Goal: Task Accomplishment & Management: Use online tool/utility

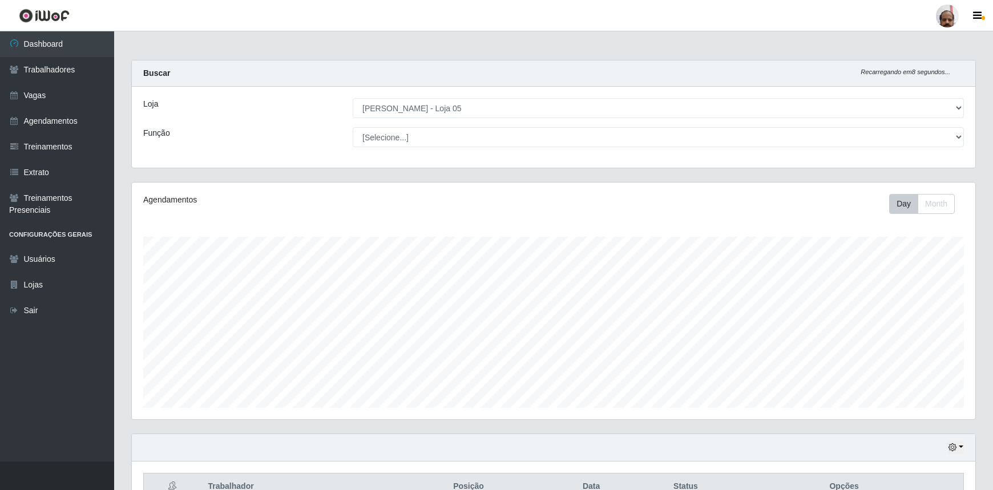
select select "252"
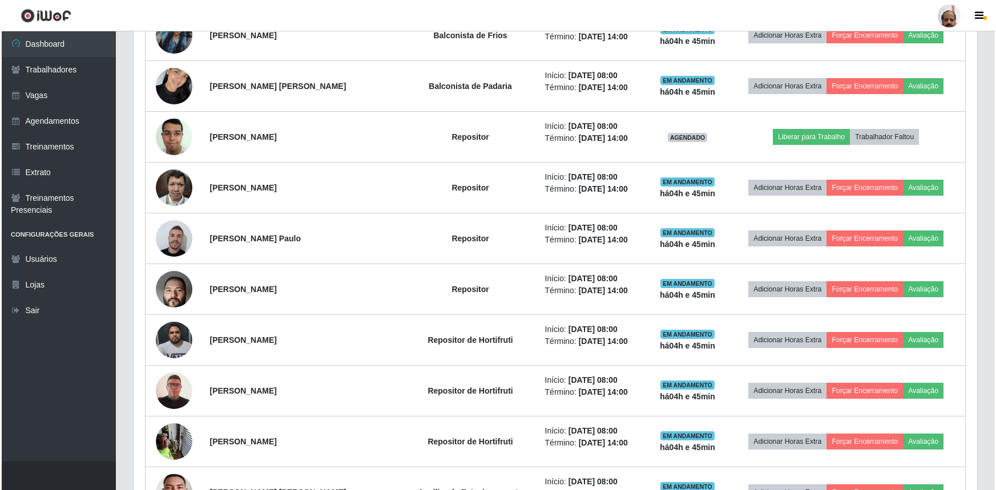
scroll to position [678, 0]
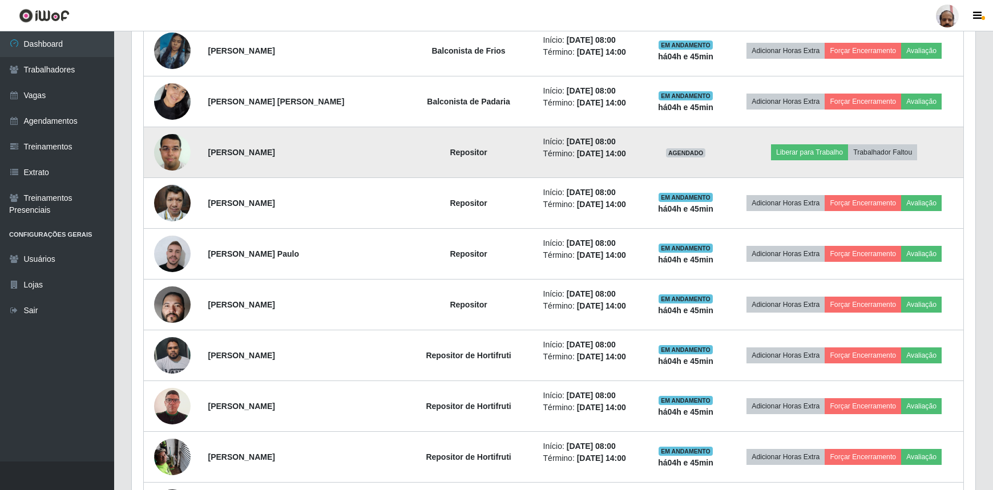
click at [172, 149] on img at bounding box center [172, 152] width 37 height 49
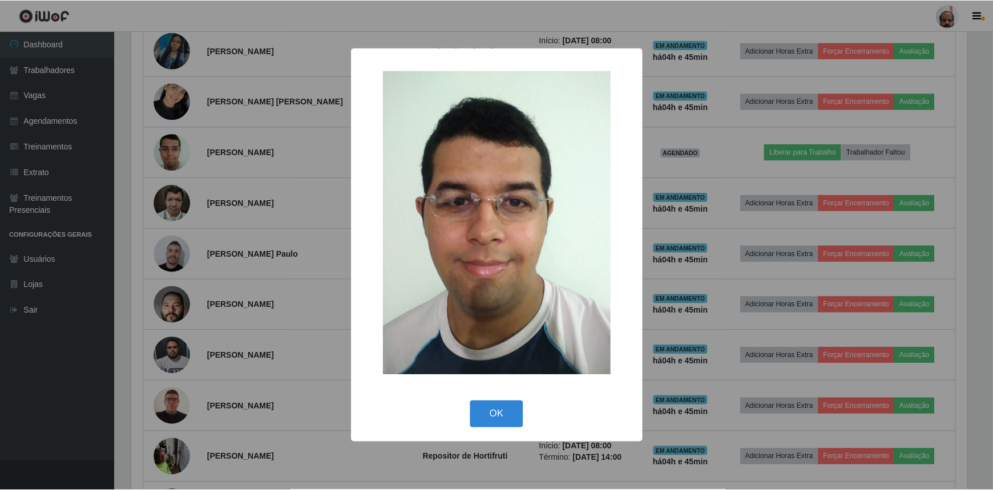
scroll to position [237, 838]
click at [172, 150] on div "× OK Cancel" at bounding box center [498, 245] width 996 height 490
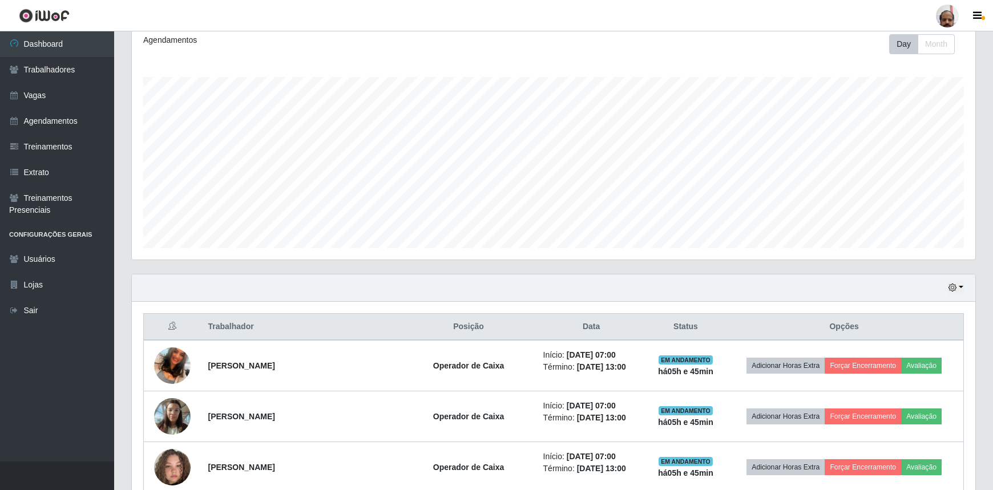
scroll to position [159, 0]
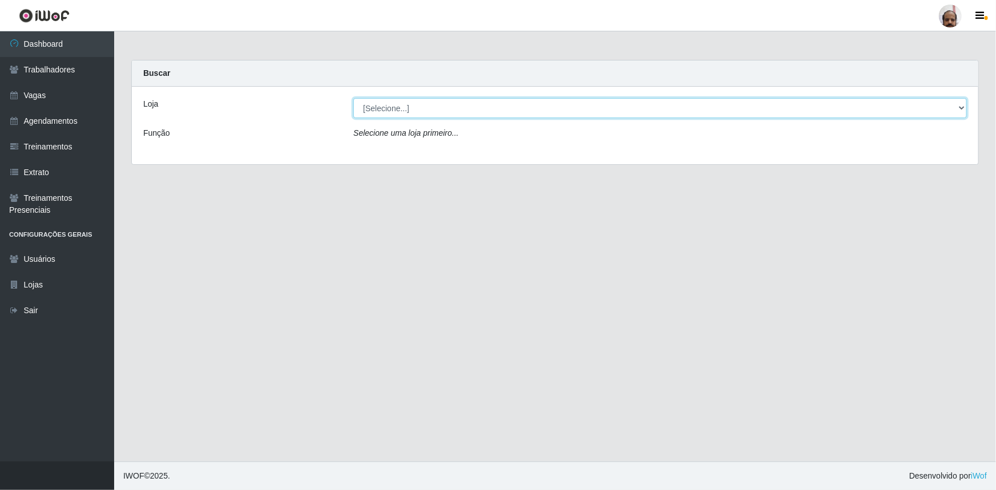
click at [963, 113] on select "[Selecione...] Mar Vermelho - Loja 05" at bounding box center [660, 108] width 614 height 20
select select "252"
click at [353, 98] on select "[Selecione...] Mar Vermelho - Loja 05" at bounding box center [660, 108] width 614 height 20
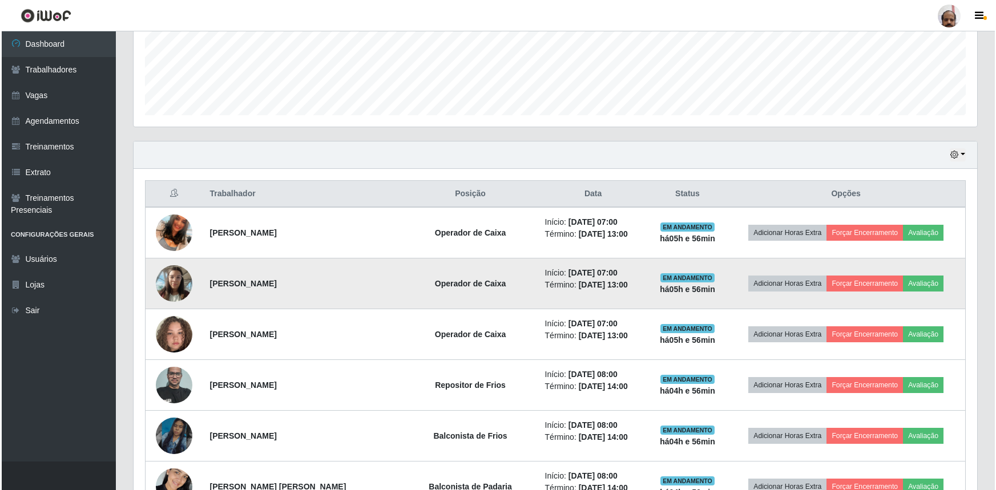
scroll to position [311, 0]
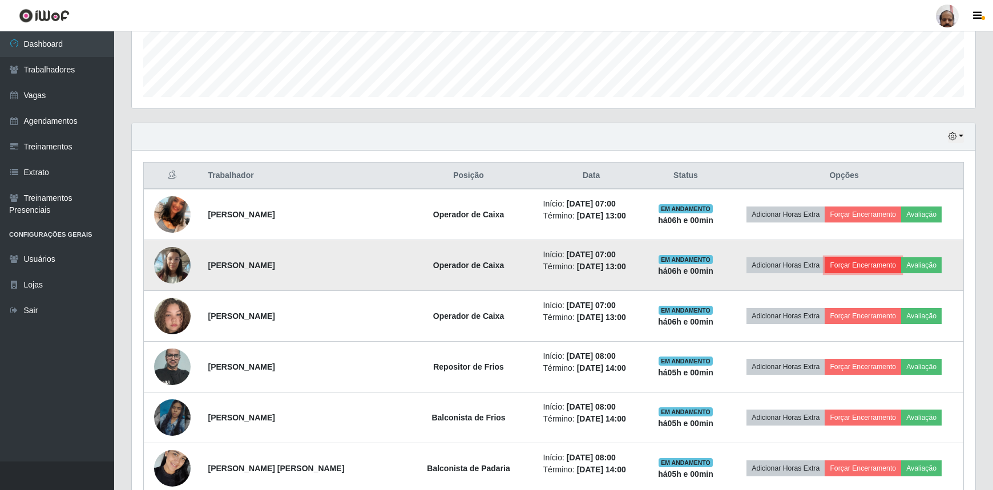
click at [862, 265] on button "Forçar Encerramento" at bounding box center [863, 265] width 76 height 16
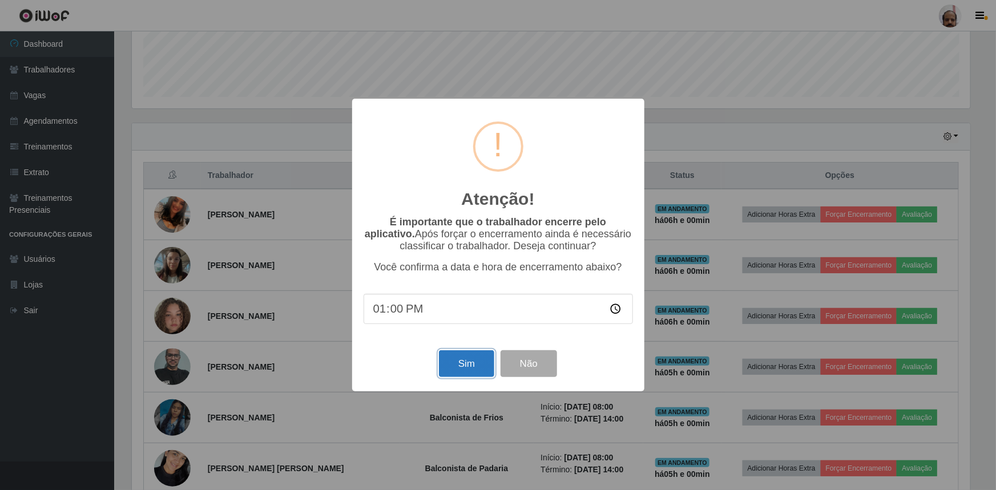
click at [472, 366] on button "Sim" at bounding box center [466, 363] width 55 height 27
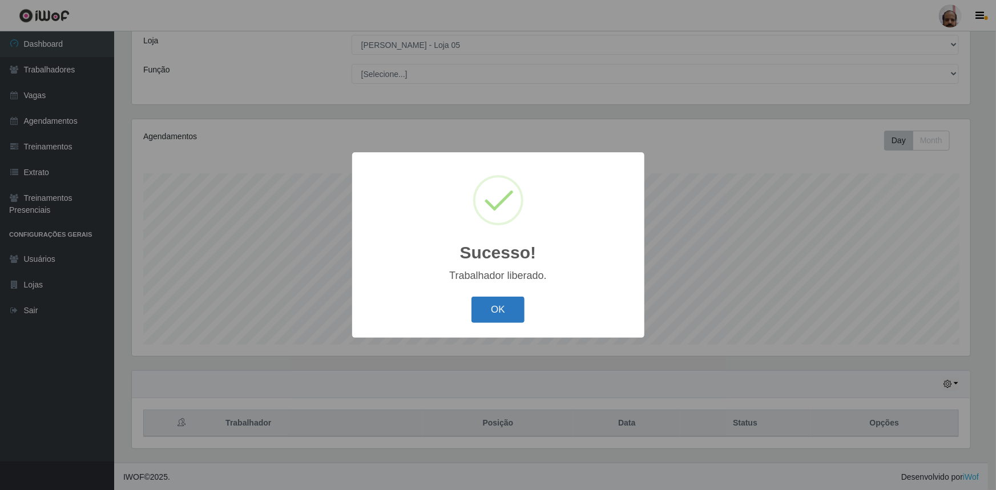
click at [502, 297] on button "OK" at bounding box center [497, 310] width 53 height 27
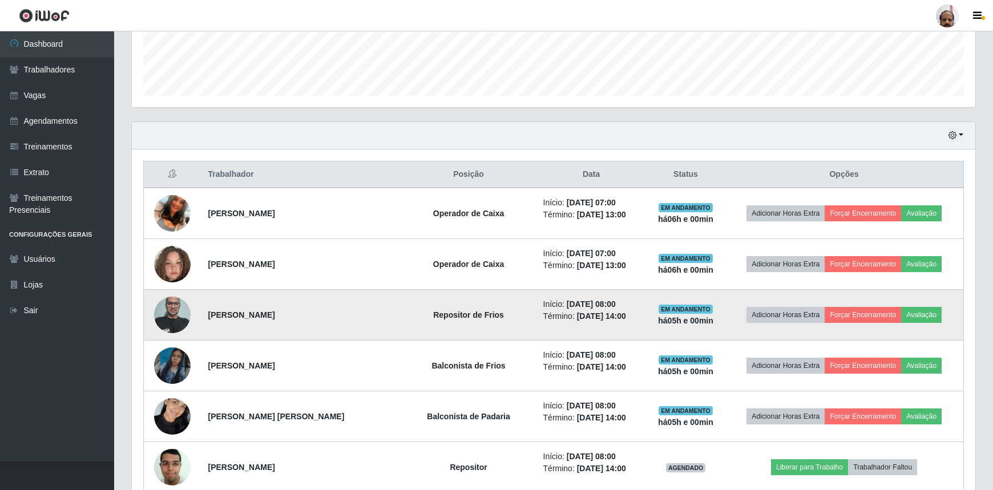
scroll to position [323, 0]
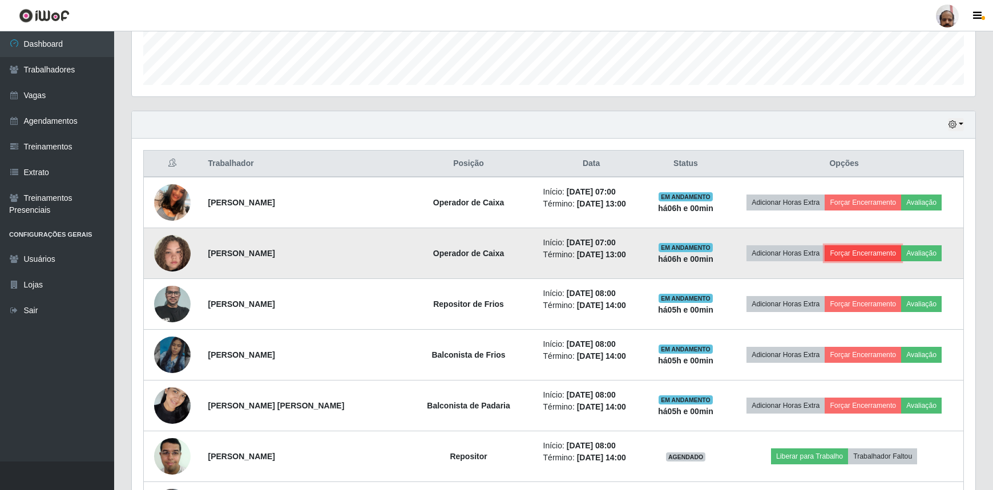
click at [854, 252] on button "Forçar Encerramento" at bounding box center [863, 253] width 76 height 16
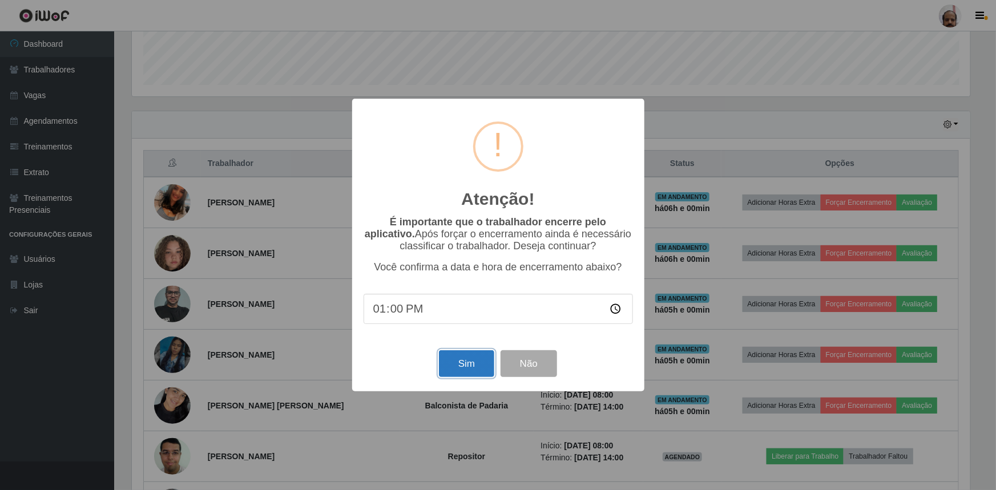
click at [462, 369] on button "Sim" at bounding box center [466, 363] width 55 height 27
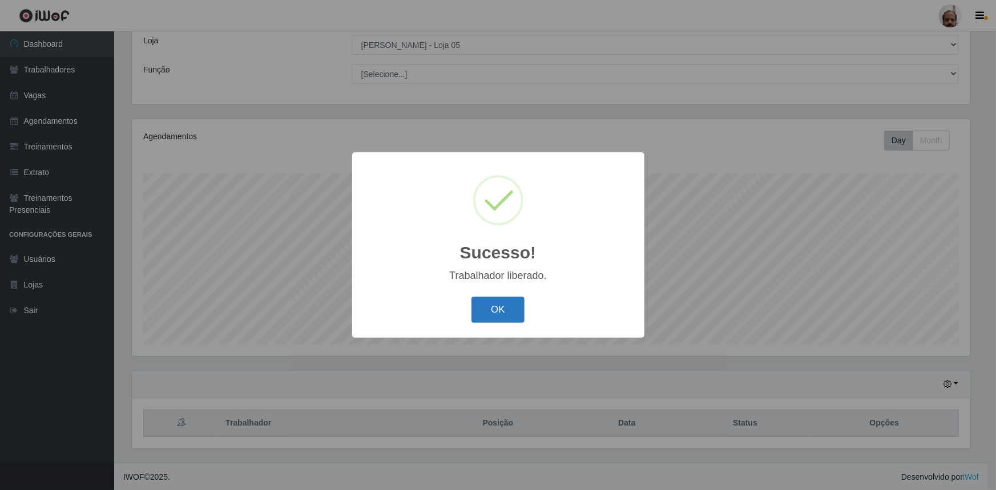
click at [509, 309] on button "OK" at bounding box center [497, 310] width 53 height 27
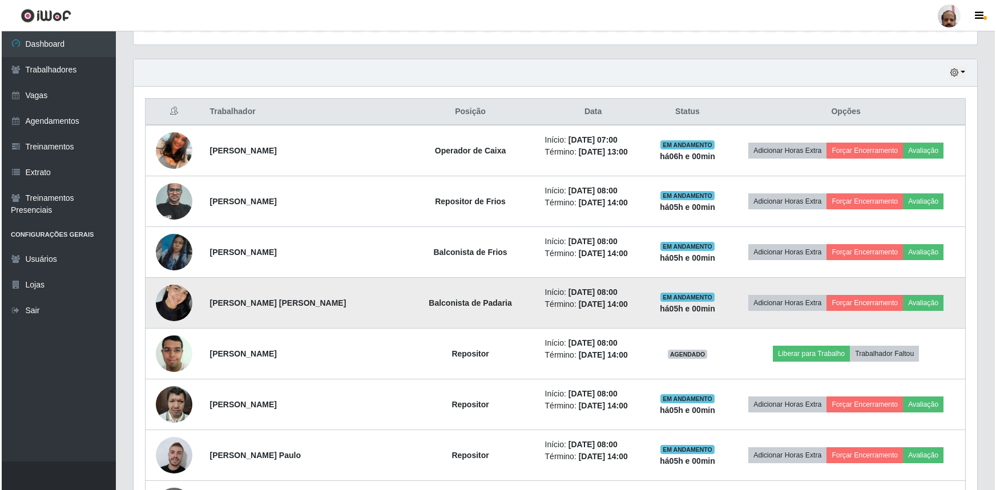
scroll to position [323, 0]
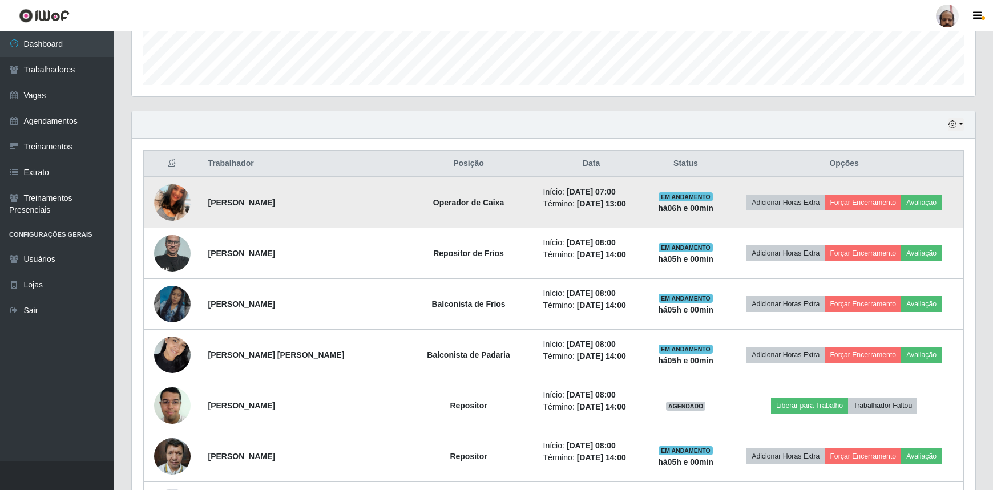
click at [167, 201] on img at bounding box center [172, 202] width 37 height 65
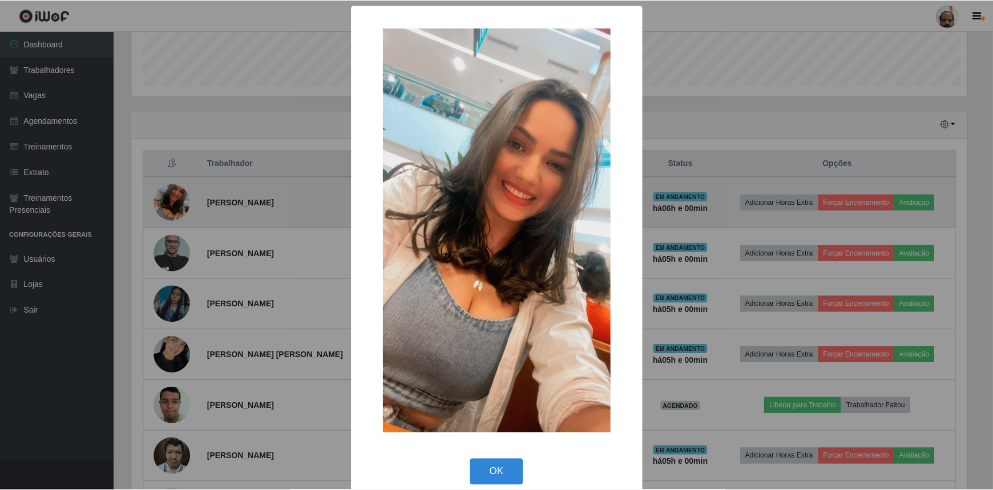
scroll to position [237, 838]
click at [167, 201] on div "× OK Cancel" at bounding box center [498, 245] width 996 height 490
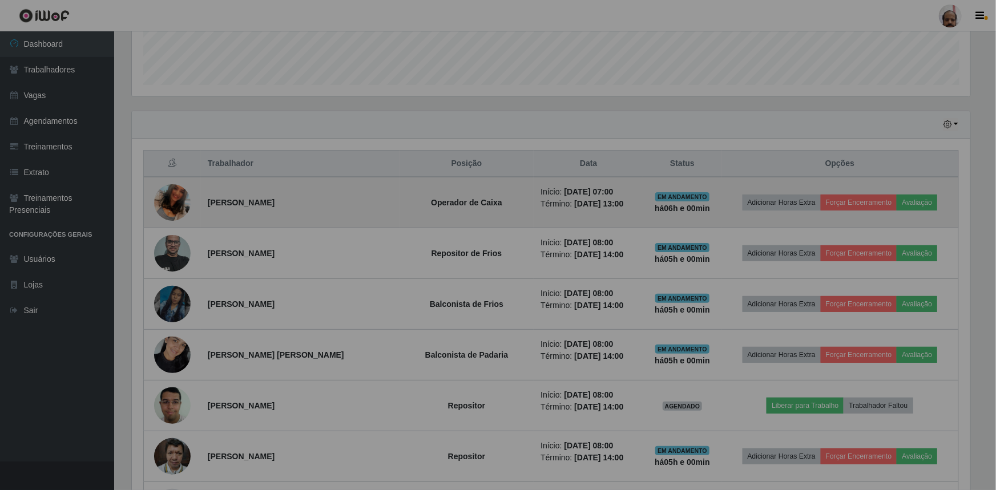
scroll to position [237, 844]
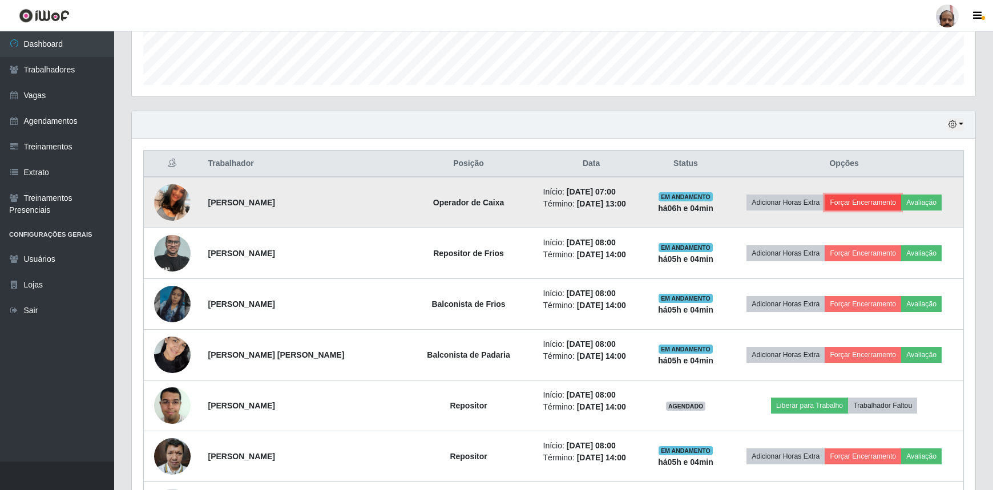
click at [866, 200] on button "Forçar Encerramento" at bounding box center [863, 203] width 76 height 16
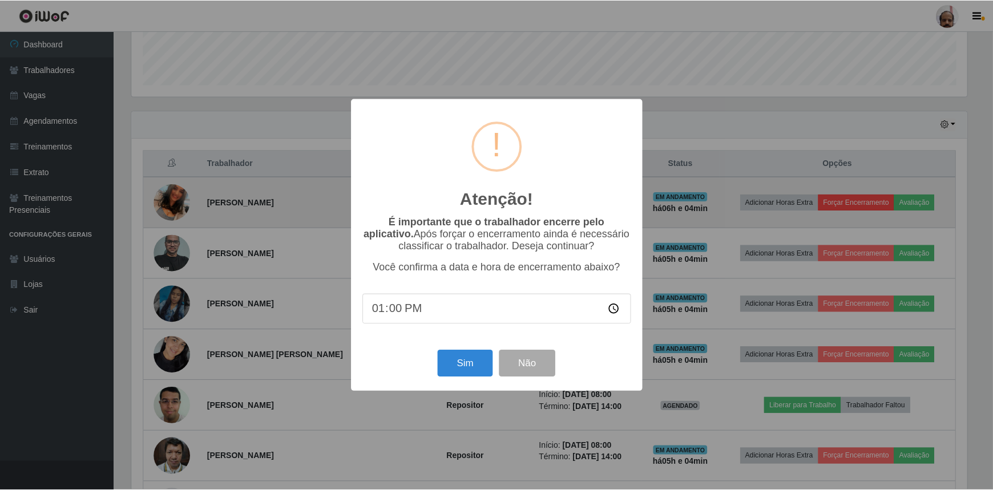
scroll to position [237, 838]
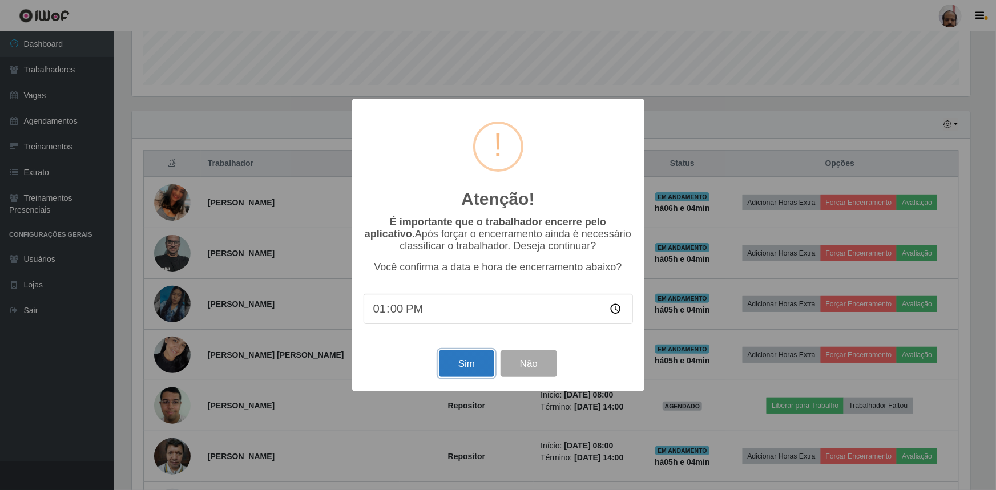
click at [481, 372] on button "Sim" at bounding box center [466, 363] width 55 height 27
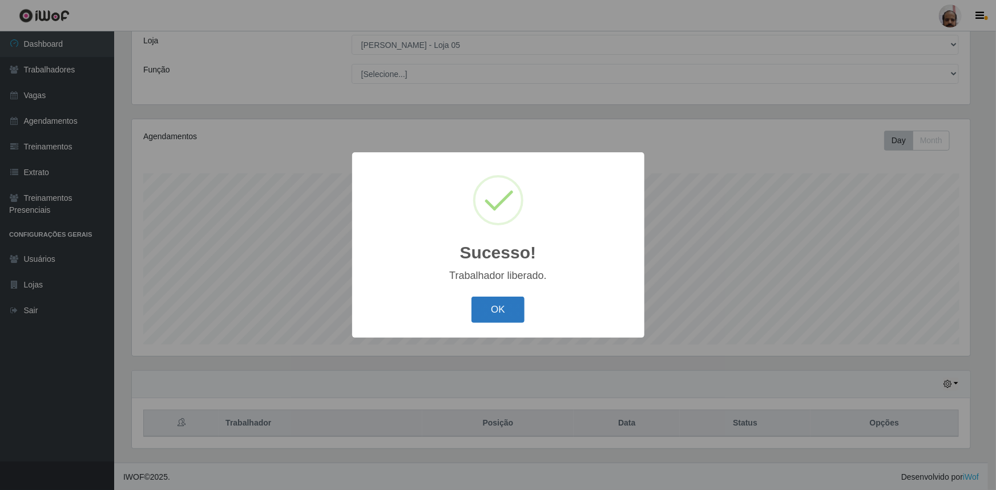
click at [501, 315] on button "OK" at bounding box center [497, 310] width 53 height 27
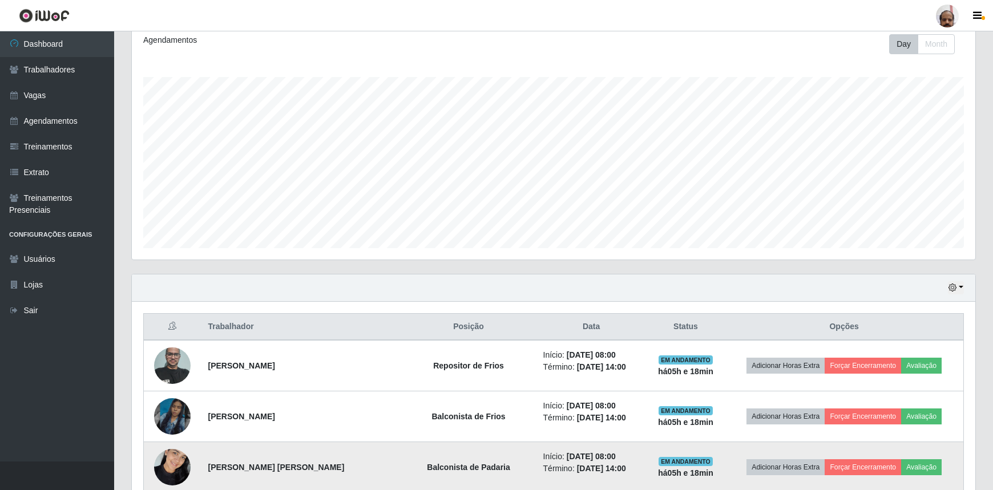
scroll to position [323, 0]
